Goal: Task Accomplishment & Management: Manage account settings

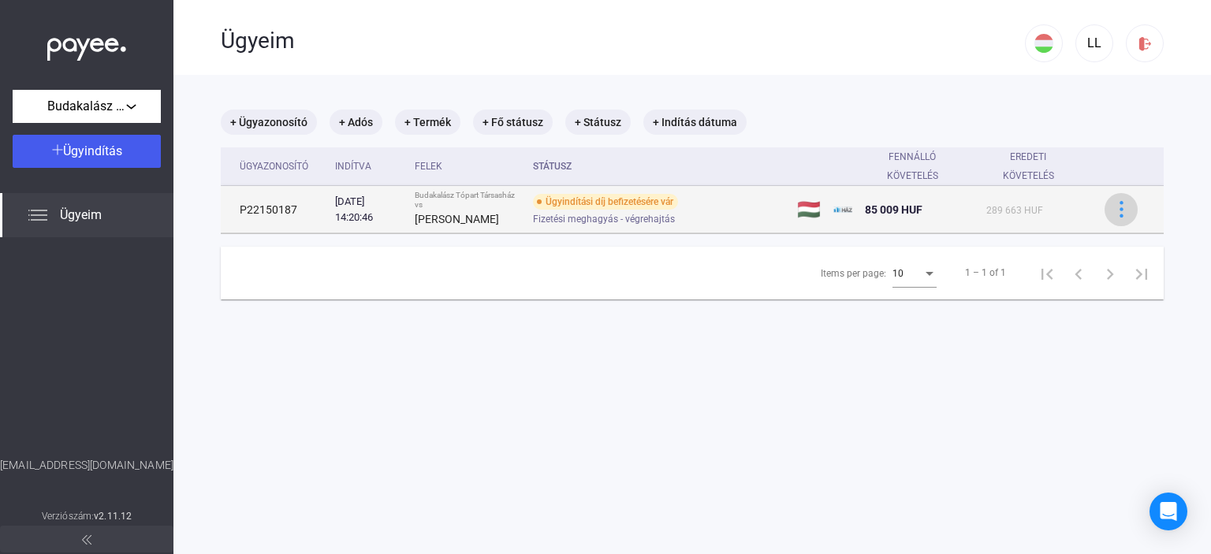
click at [1108, 197] on button at bounding box center [1120, 209] width 33 height 33
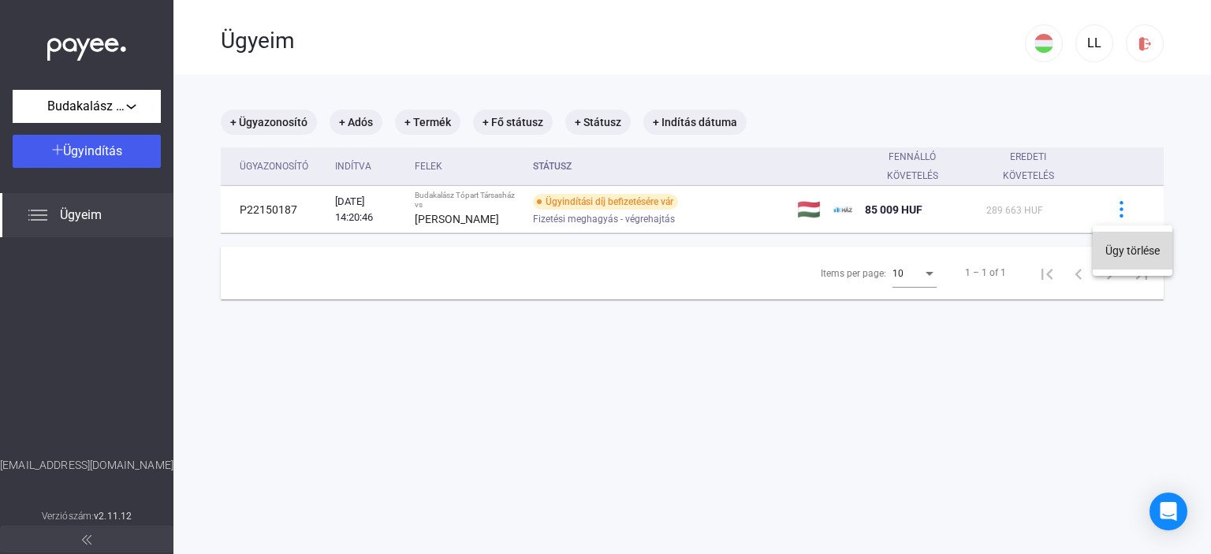
click at [1110, 245] on button "Ügy törlése" at bounding box center [1132, 251] width 80 height 38
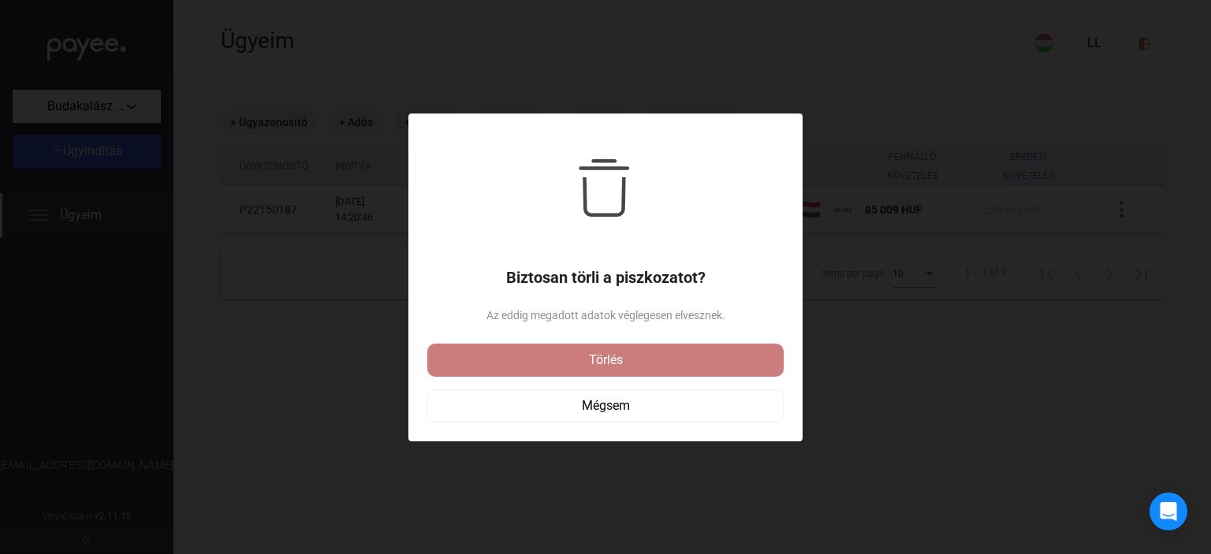
click at [580, 355] on div "Törlés" at bounding box center [605, 360] width 347 height 19
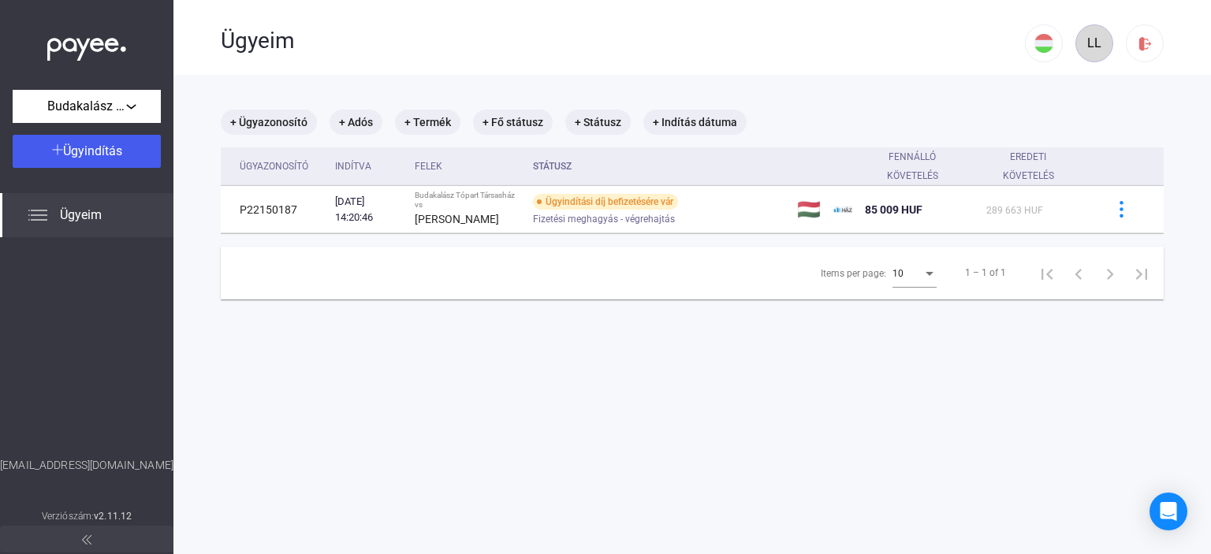
click at [1090, 41] on div "LL" at bounding box center [1094, 43] width 27 height 19
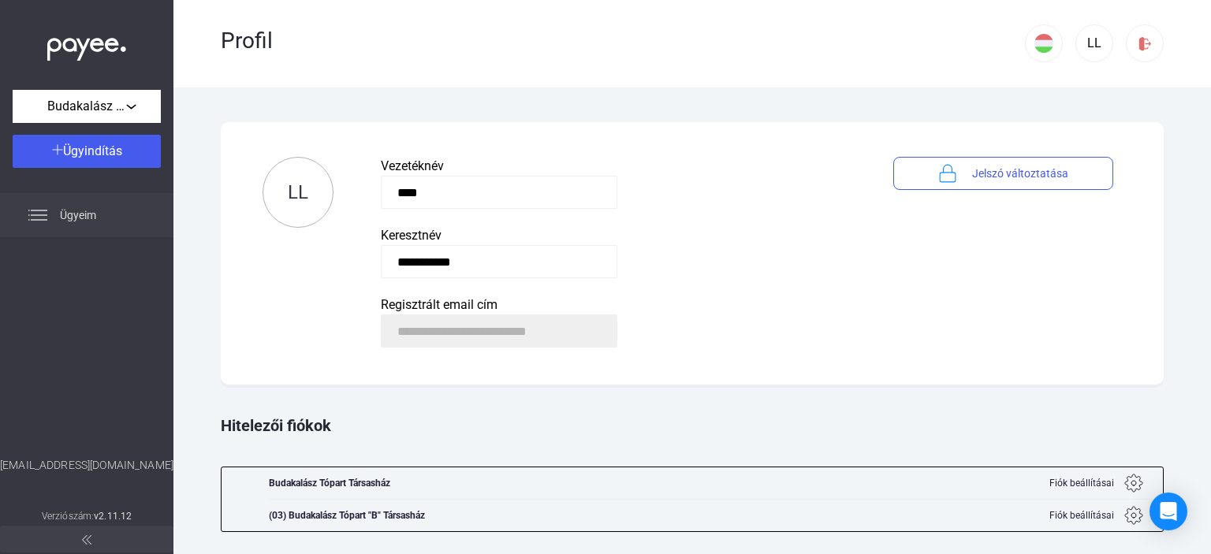
click at [75, 214] on span "Ügyeim" at bounding box center [78, 215] width 36 height 19
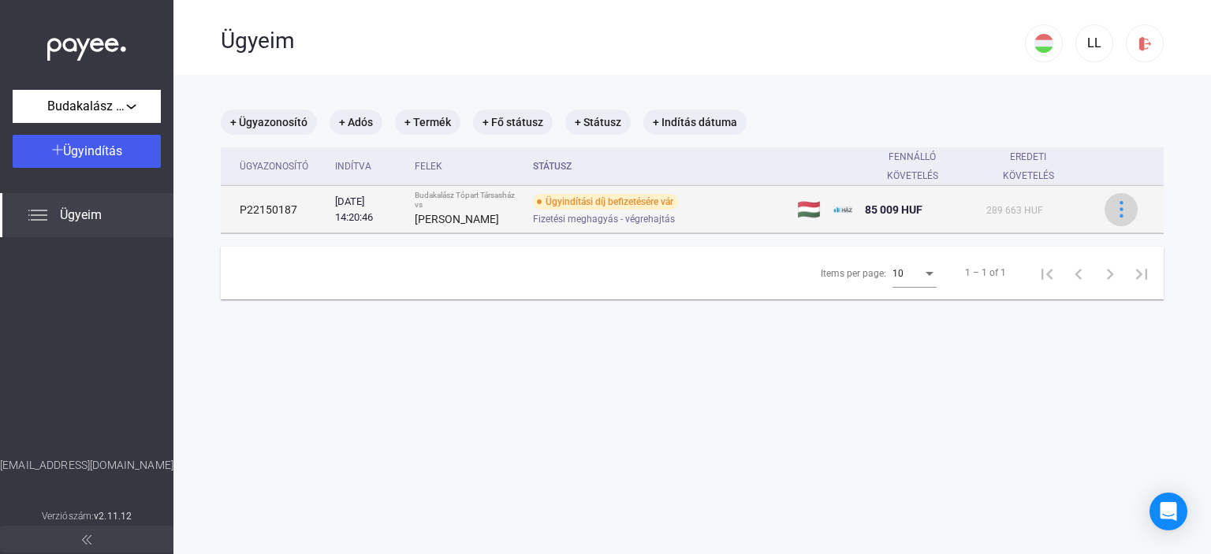
click at [1109, 206] on div at bounding box center [1121, 209] width 24 height 17
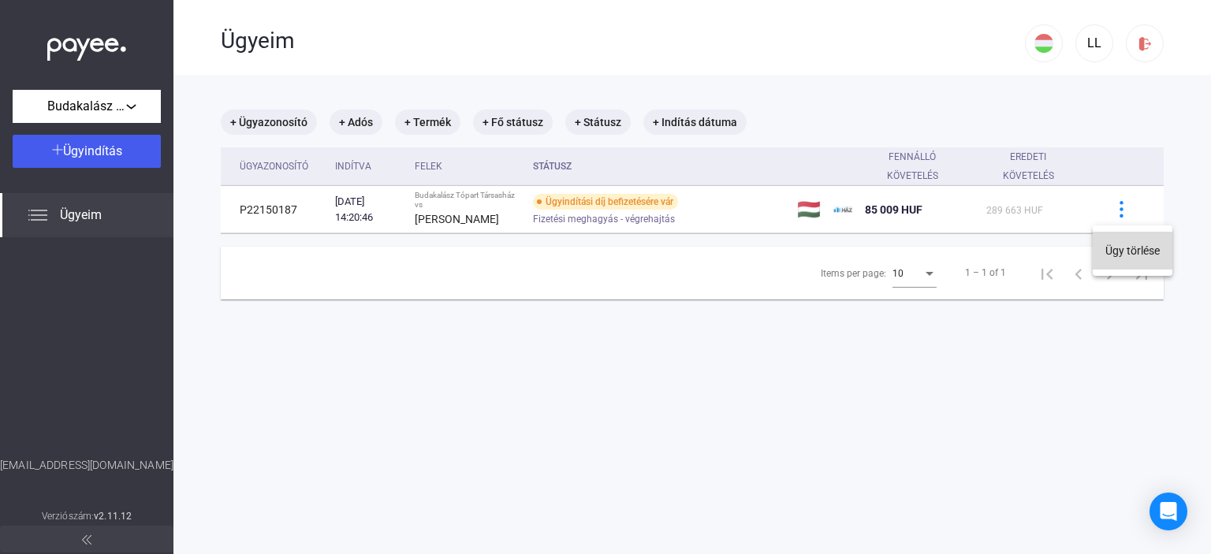
click at [1120, 247] on button "Ügy törlése" at bounding box center [1132, 251] width 80 height 38
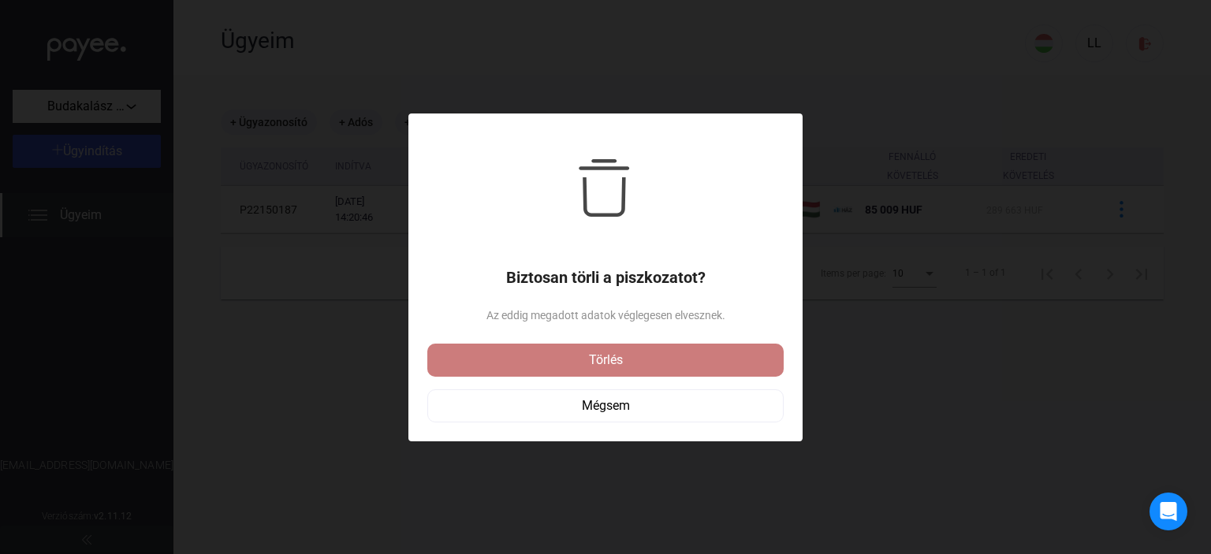
click at [602, 359] on div "Törlés" at bounding box center [605, 360] width 347 height 19
